Goal: Task Accomplishment & Management: Manage account settings

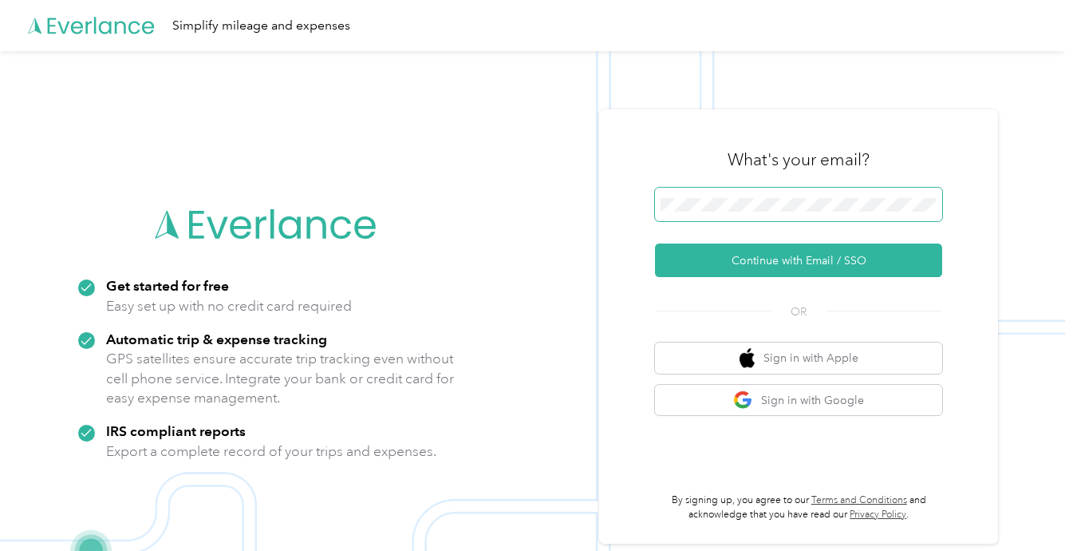
click at [880, 219] on span at bounding box center [798, 205] width 287 height 34
click at [883, 212] on span at bounding box center [798, 205] width 287 height 34
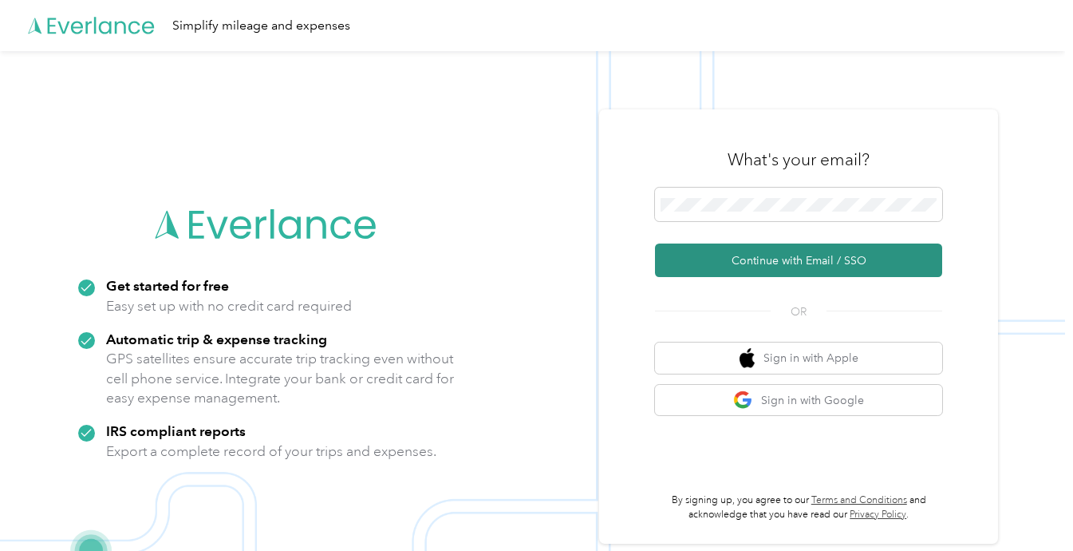
click at [848, 247] on button "Continue with Email / SSO" at bounding box center [798, 260] width 287 height 34
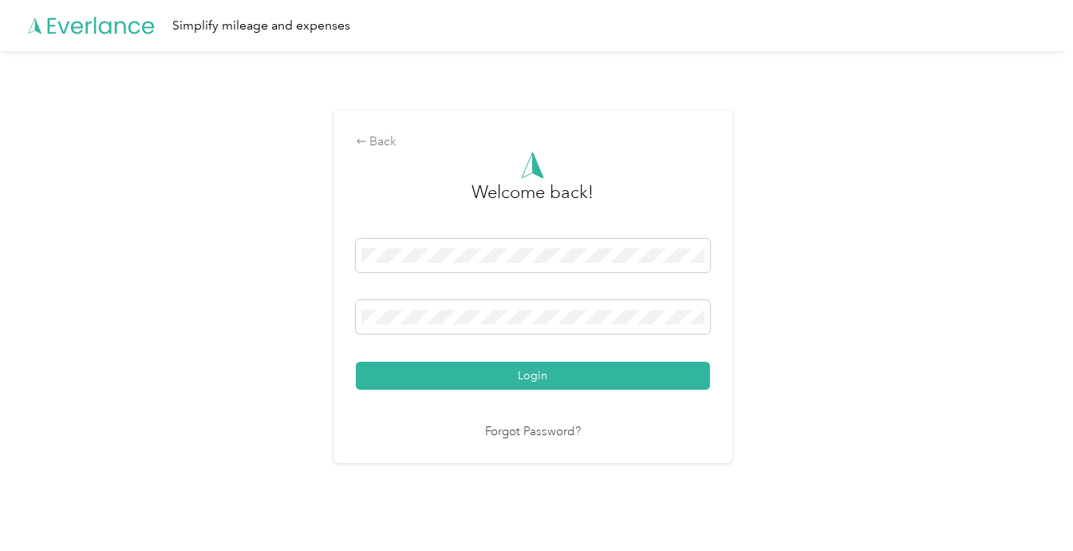
click at [644, 358] on div "Login" at bounding box center [533, 314] width 354 height 151
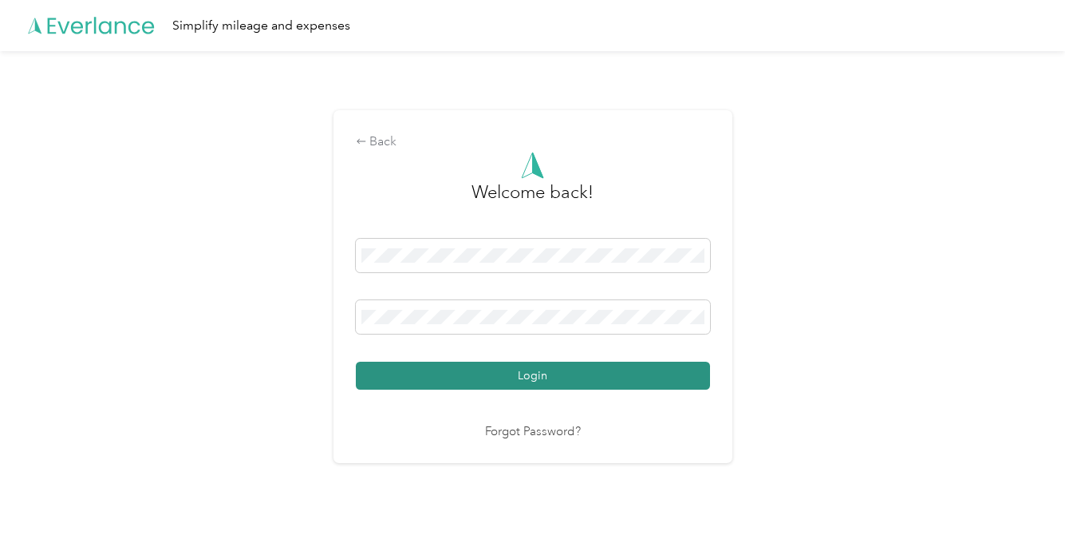
click at [635, 366] on button "Login" at bounding box center [533, 376] width 354 height 28
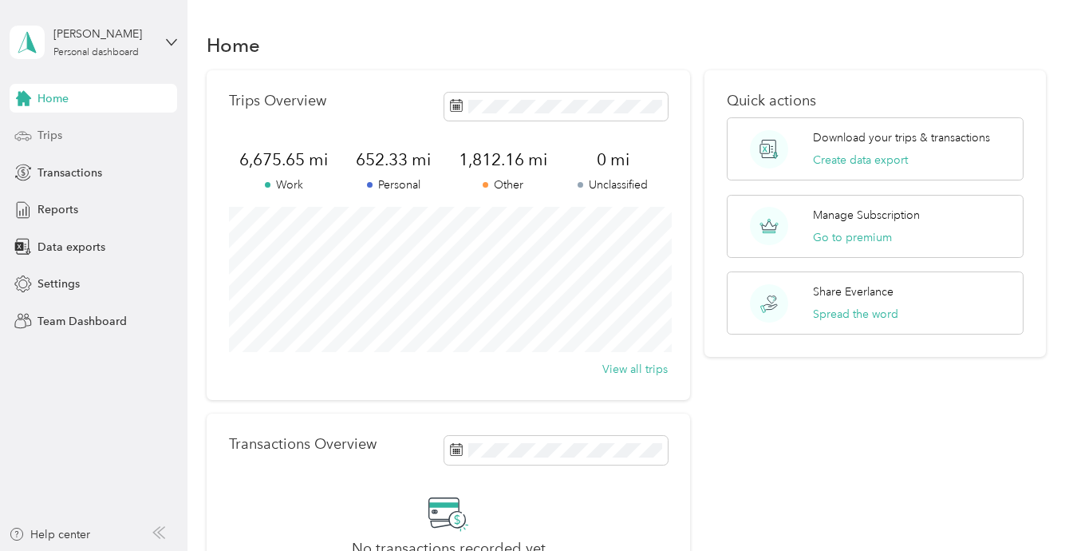
click at [49, 132] on span "Trips" at bounding box center [50, 135] width 25 height 17
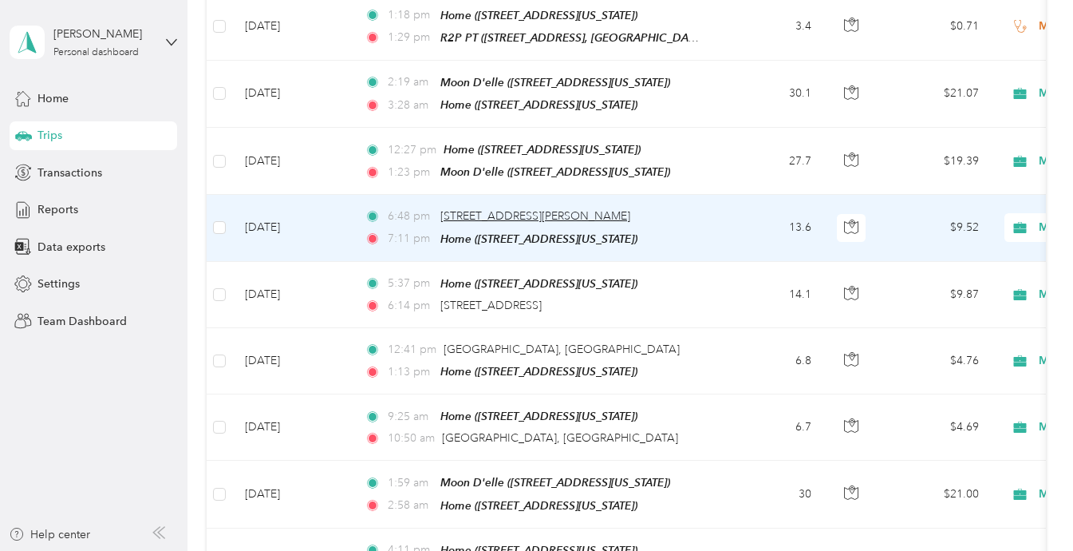
scroll to position [545, 0]
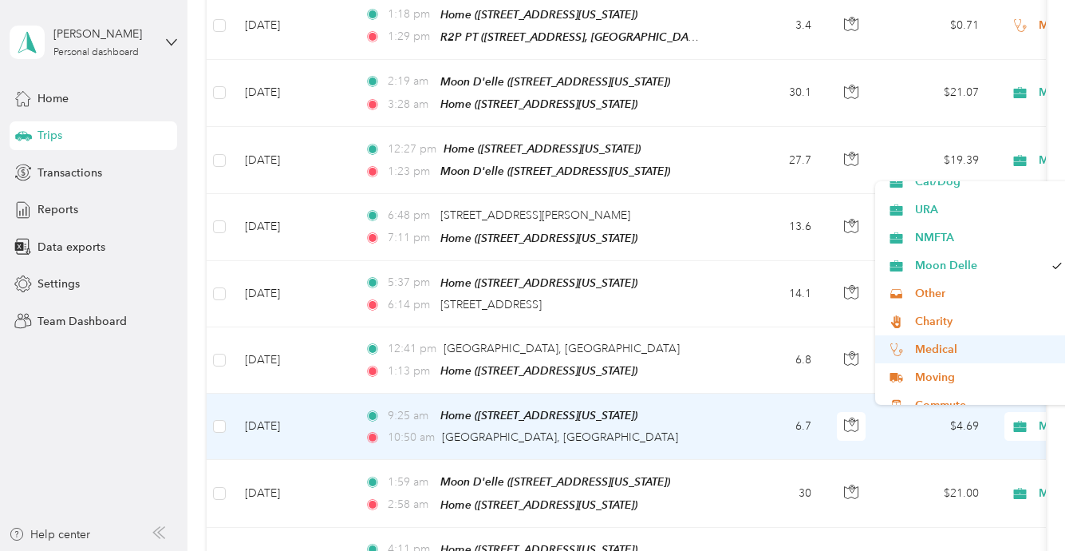
scroll to position [66, 0]
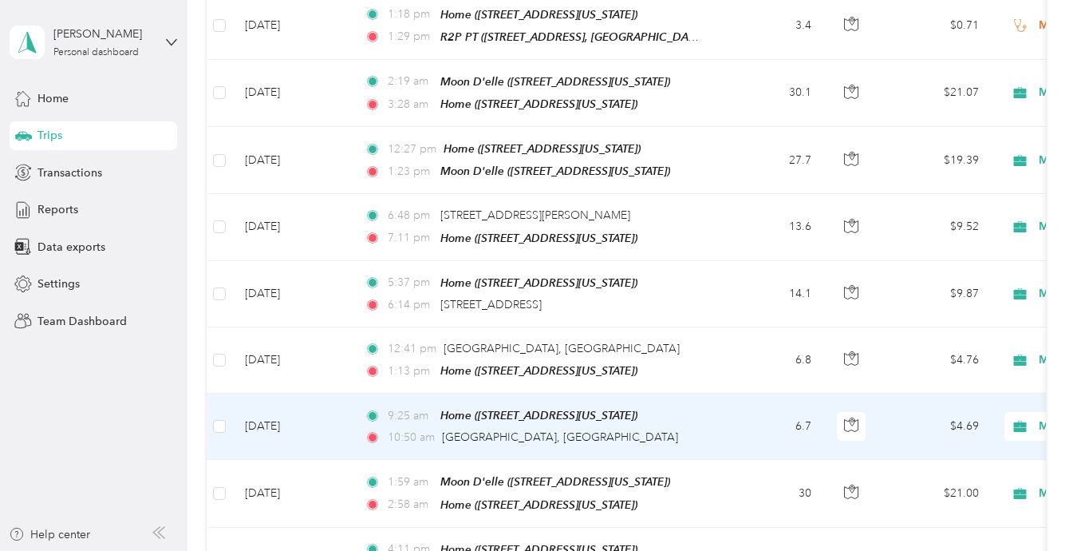
click at [963, 354] on span "Medical" at bounding box center [989, 352] width 148 height 17
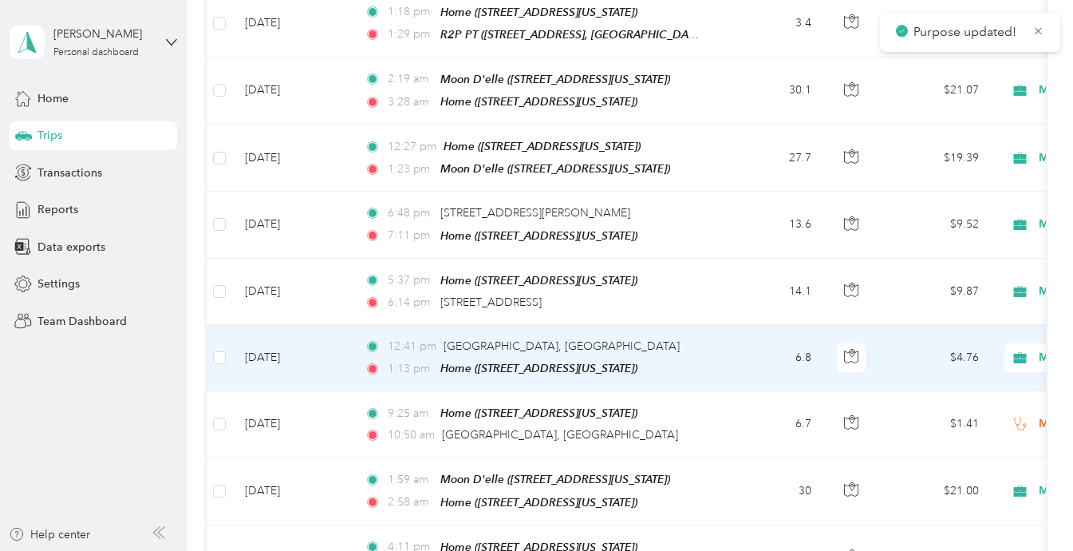
scroll to position [550, 0]
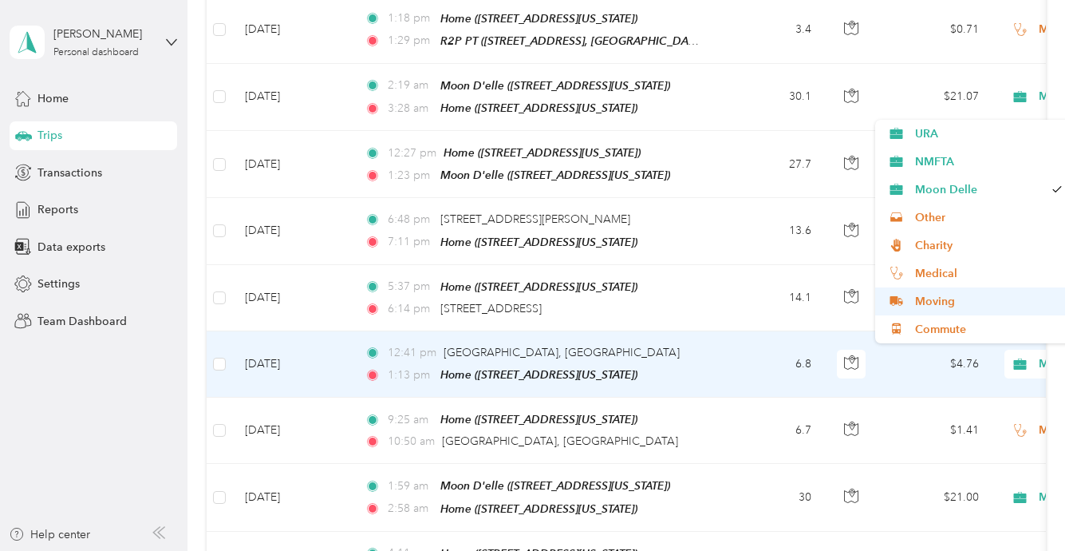
scroll to position [82, 0]
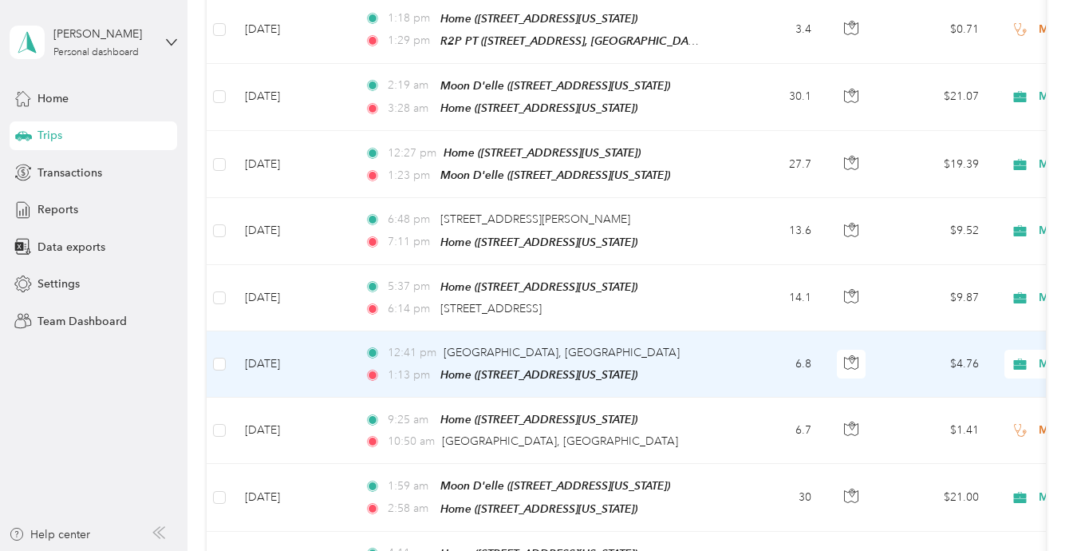
click at [951, 283] on ol "Work Personal Cat/Dog URA NMFTA Moon Delle Other Charity Medical Moving Commute" at bounding box center [975, 227] width 198 height 223
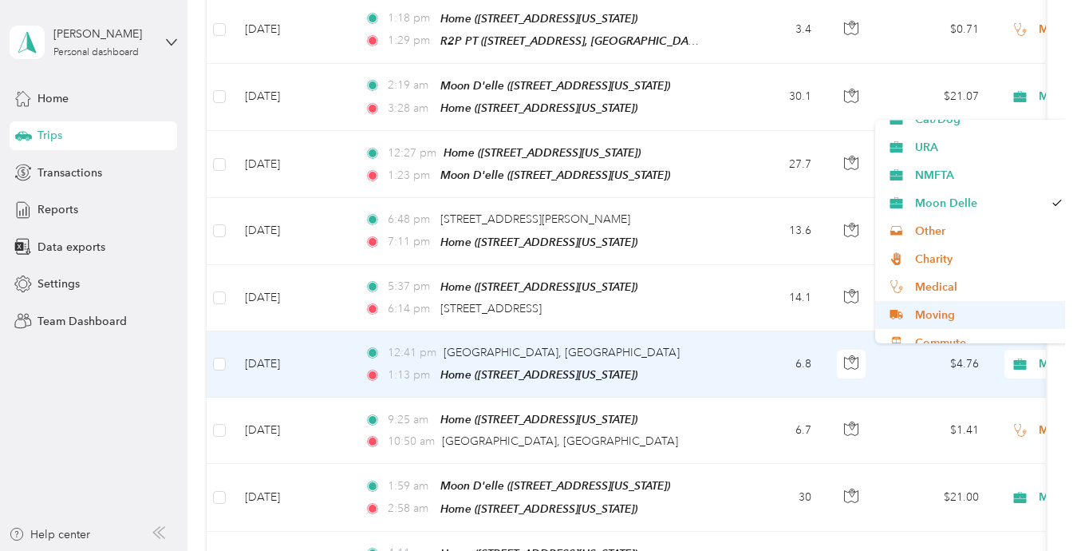
scroll to position [84, 0]
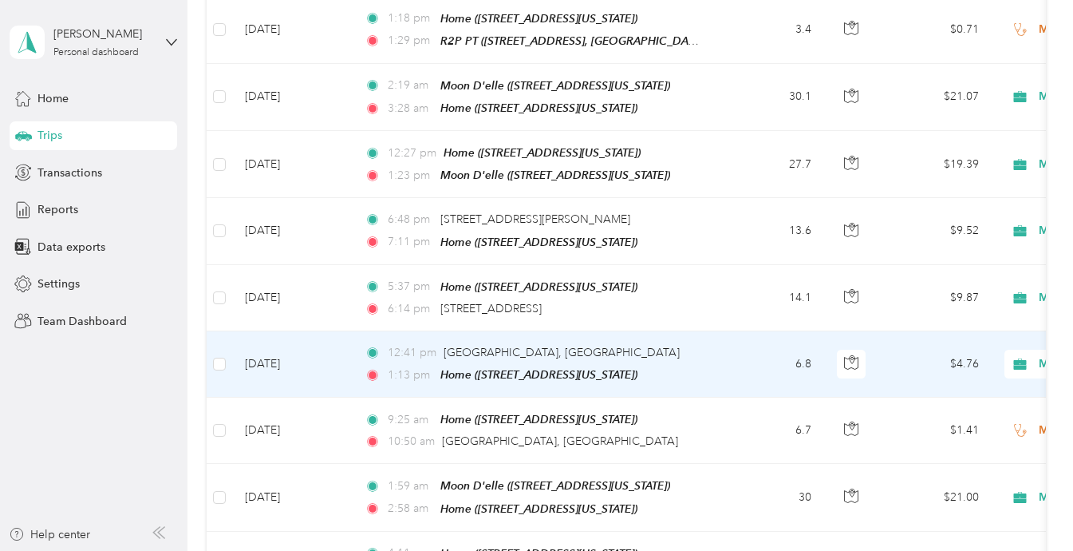
click at [959, 279] on li "Medical" at bounding box center [975, 272] width 198 height 28
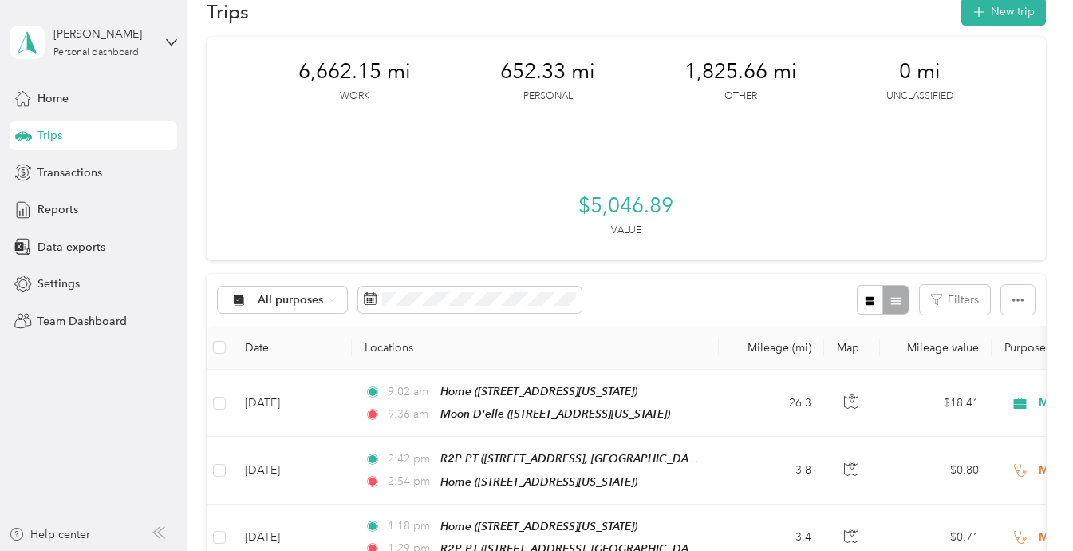
scroll to position [0, 0]
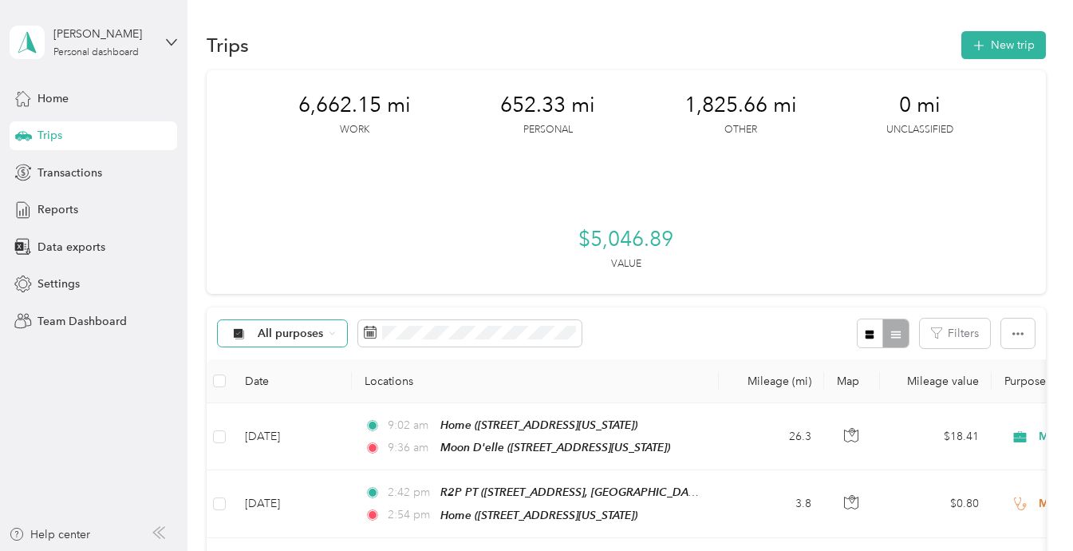
click at [257, 339] on span "All purposes" at bounding box center [276, 333] width 94 height 13
click at [305, 144] on ol "All purposes Unclassified Work Personal Cat/Dog URA NMFTA Moon Delle Other Char…" at bounding box center [282, 205] width 128 height 223
click at [279, 331] on span "All purposes" at bounding box center [291, 333] width 66 height 11
click at [268, 143] on ol "All purposes Unclassified Work Personal Cat/Dog URA NMFTA Moon Delle Other Char…" at bounding box center [282, 206] width 128 height 223
click at [306, 330] on span "All purposes" at bounding box center [291, 333] width 66 height 11
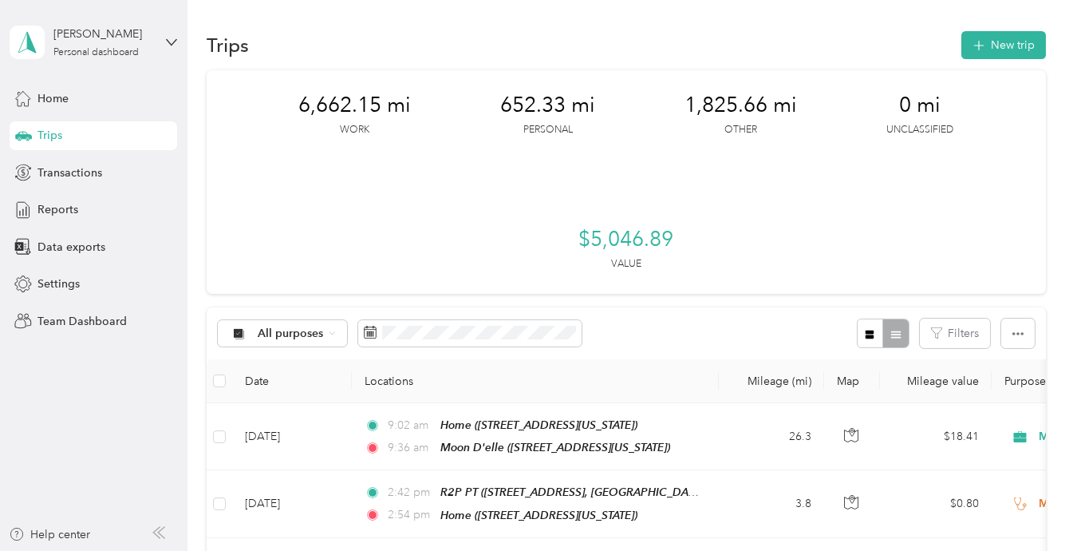
click at [282, 140] on span "Unclassified" at bounding box center [296, 136] width 77 height 17
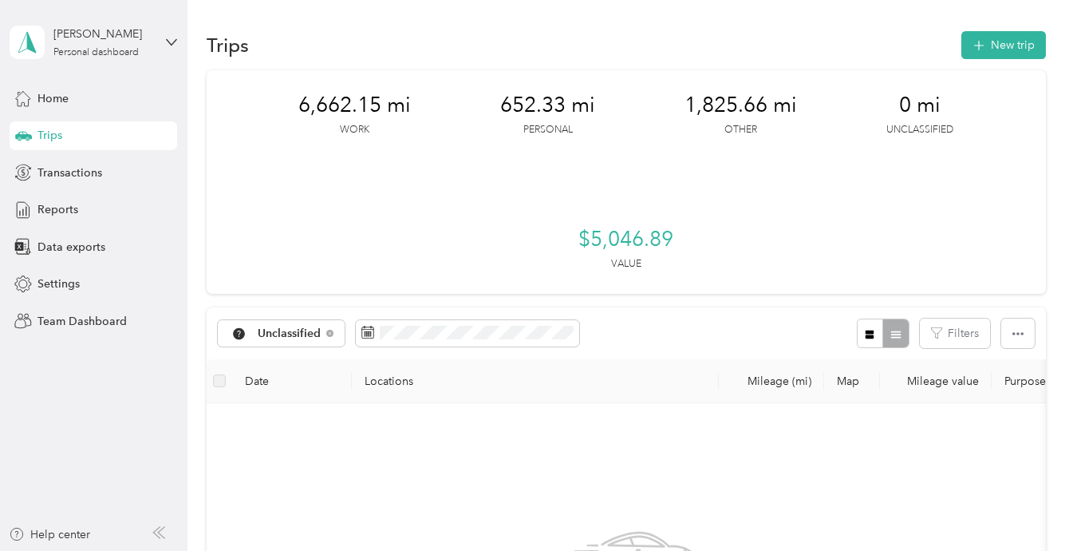
click at [298, 317] on div "Unclassified Filters" at bounding box center [627, 333] width 840 height 52
click at [295, 322] on div "Unclassified" at bounding box center [281, 333] width 127 height 27
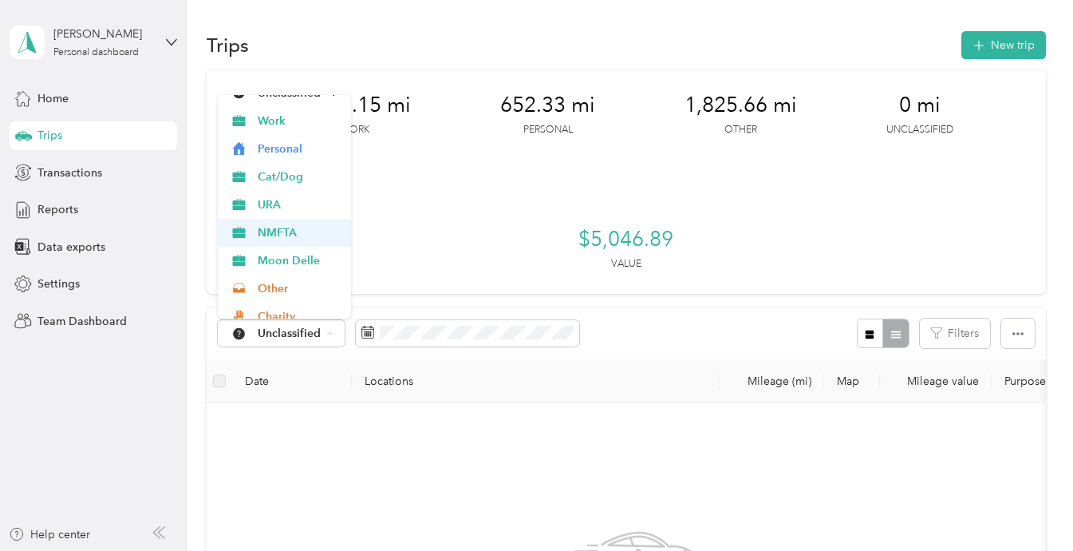
scroll to position [39, 0]
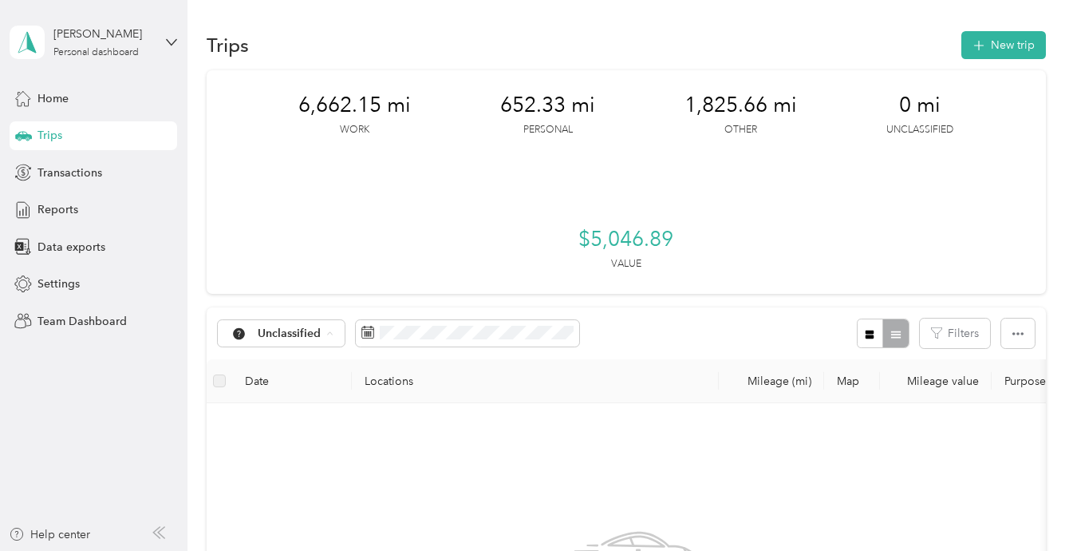
click at [283, 259] on span "Moon Delle" at bounding box center [299, 265] width 83 height 17
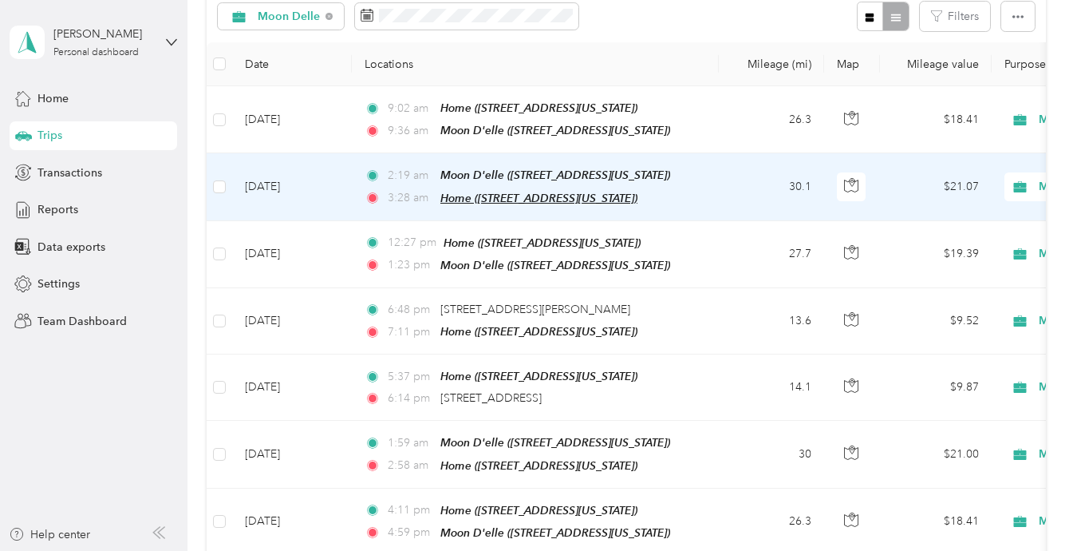
scroll to position [308, 0]
